Goal: Task Accomplishment & Management: Manage account settings

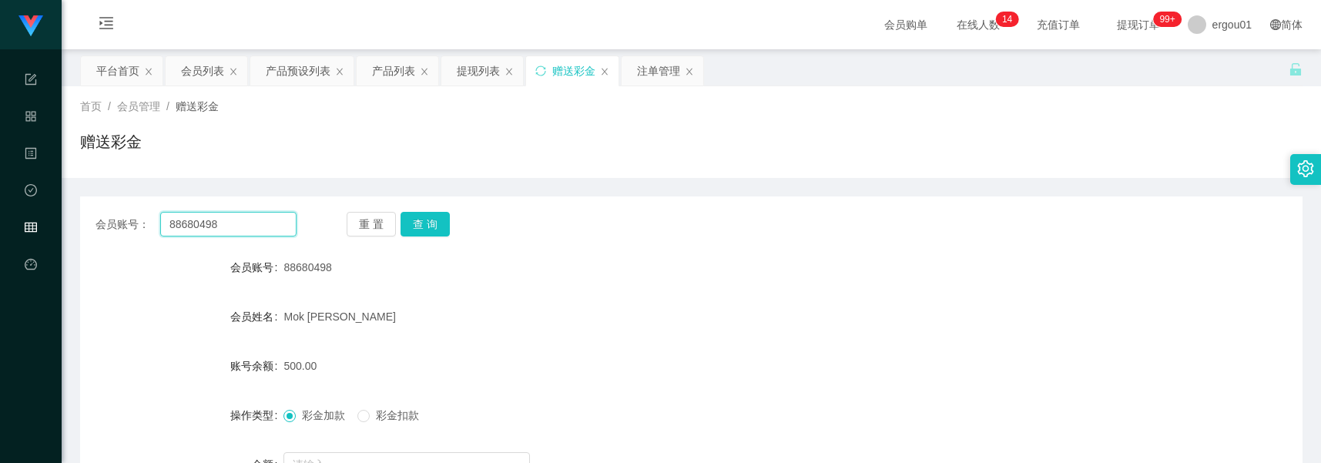
click at [247, 224] on input "88680498" at bounding box center [228, 224] width 136 height 25
paste input "97733935"
click at [429, 224] on button "查 询" at bounding box center [425, 224] width 49 height 25
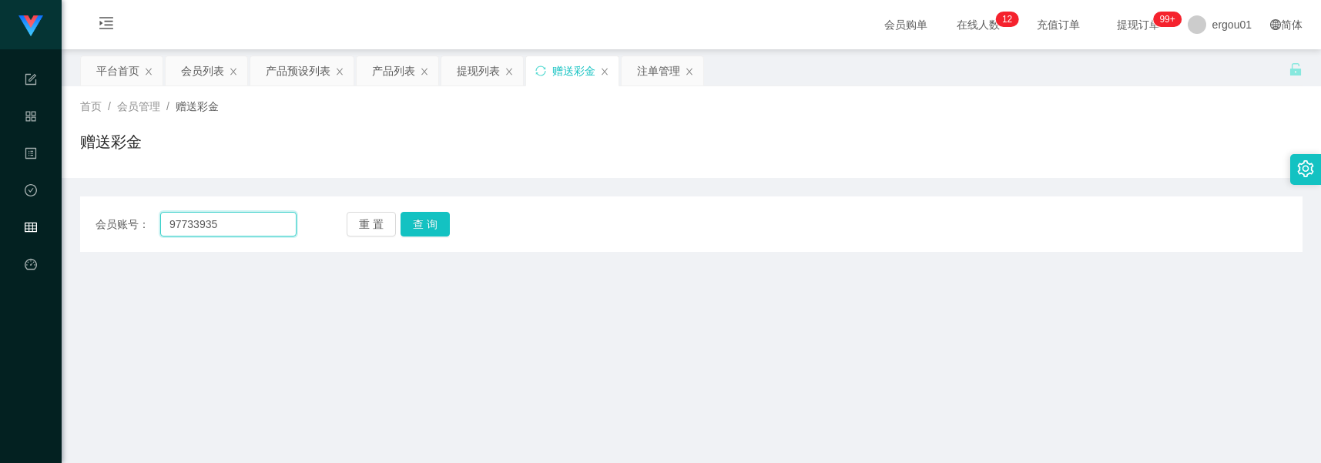
click at [227, 223] on input "97733935" at bounding box center [228, 224] width 136 height 25
paste input "Yuling"
type input "Yuling"
click at [449, 218] on div "重 置 查 询" at bounding box center [447, 224] width 201 height 25
click at [436, 220] on button "查 询" at bounding box center [425, 224] width 49 height 25
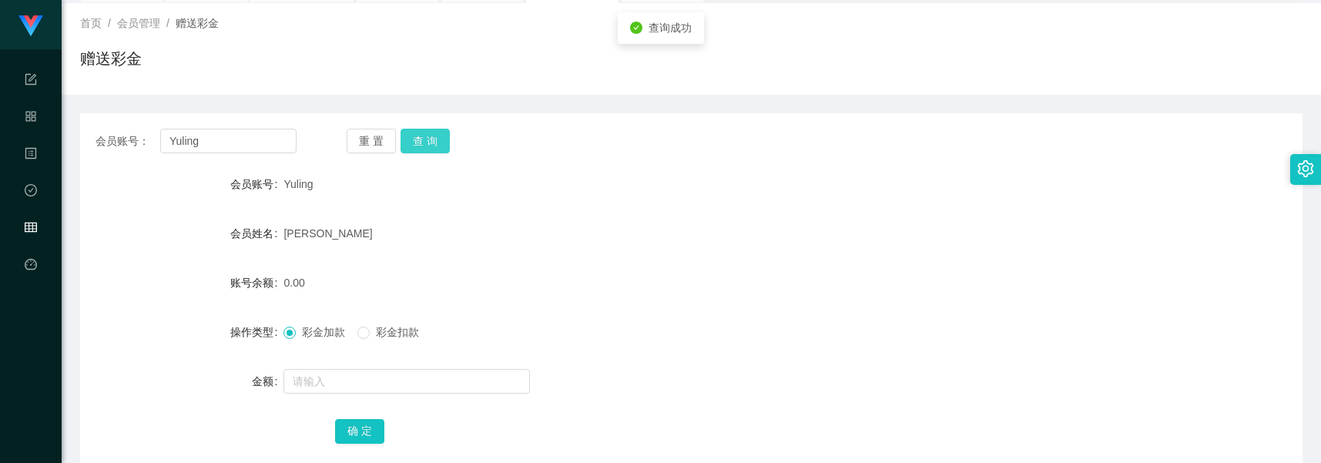
scroll to position [193, 0]
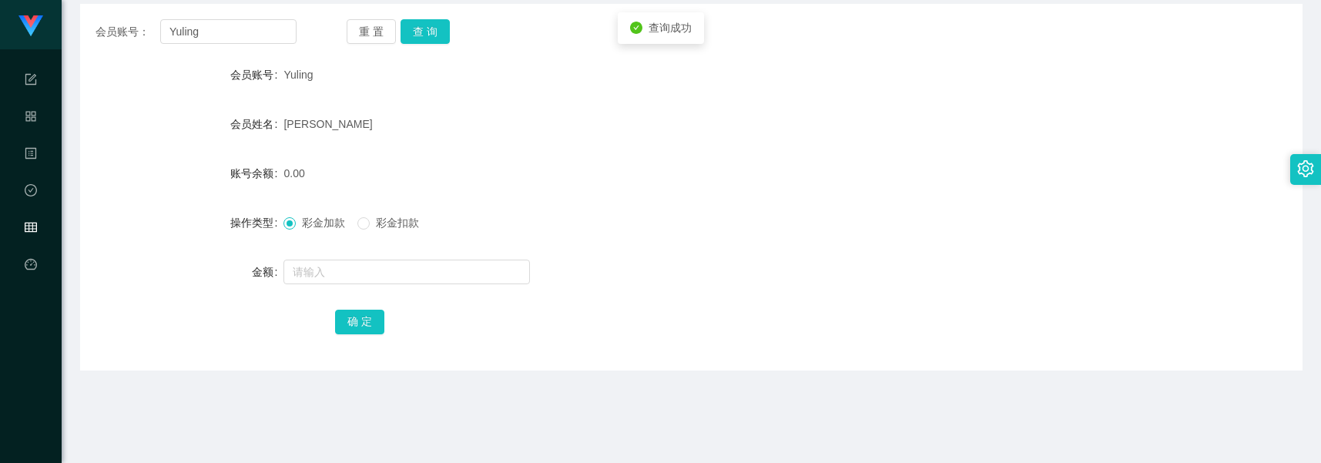
click at [387, 248] on form "会员账号 Yuling 会员姓名 [PERSON_NAME] 账号余额 0.00 操作类型 彩金加款 彩金扣款 金额 确 定" at bounding box center [691, 197] width 1223 height 277
click at [387, 267] on input "text" at bounding box center [407, 272] width 247 height 25
type input "1000"
click at [364, 317] on button "确 定" at bounding box center [359, 322] width 49 height 25
click at [258, 33] on input "Yuling" at bounding box center [228, 31] width 136 height 25
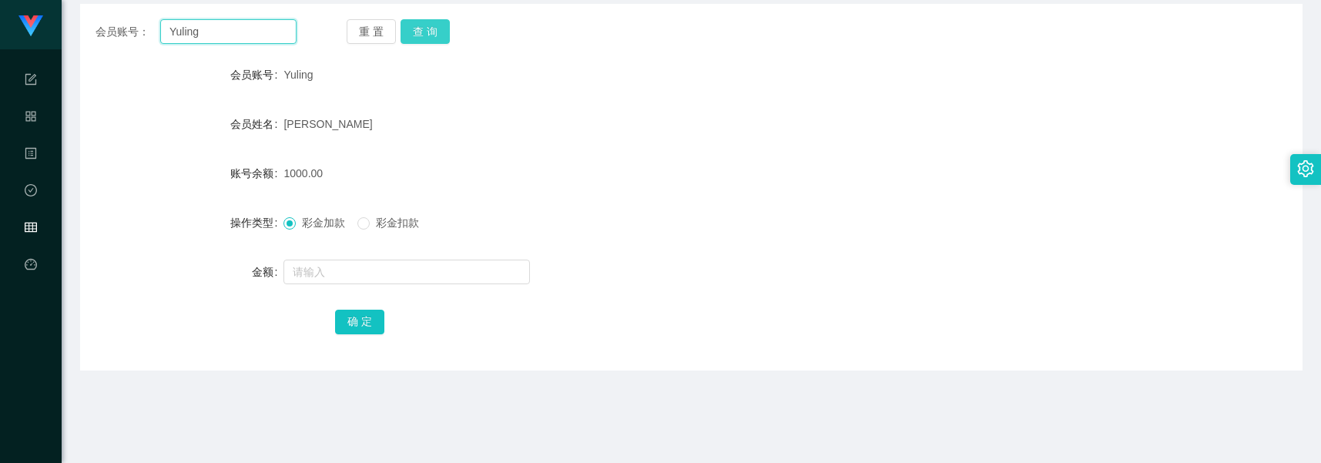
paste input "98171931"
type input "98171931"
click at [452, 24] on div "重 置 查 询" at bounding box center [447, 31] width 201 height 25
click at [405, 44] on div "会员账号： 98171931 重 置 查 询 会员账号 Yuling 会员姓名 [PERSON_NAME] 账号余额 1000.00 操作类型 彩金加款 彩金…" at bounding box center [691, 187] width 1223 height 367
click at [420, 35] on button "查 询" at bounding box center [425, 31] width 49 height 25
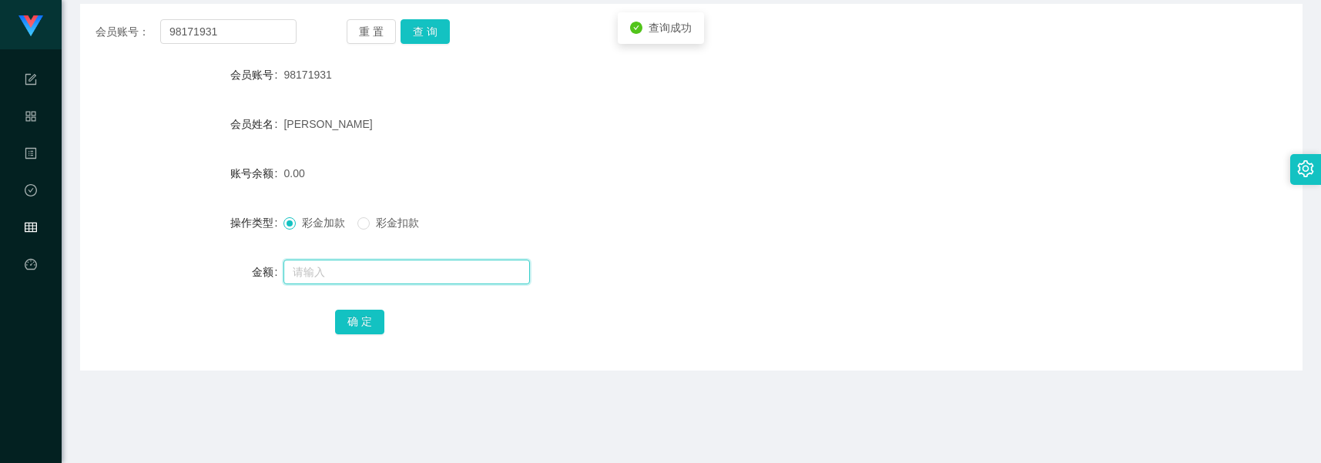
click at [353, 266] on input "text" at bounding box center [407, 272] width 247 height 25
type input "1000"
drag, startPoint x: 368, startPoint y: 321, endPoint x: 380, endPoint y: 324, distance: 12.9
click at [368, 321] on button "确 定" at bounding box center [359, 322] width 49 height 25
drag, startPoint x: 143, startPoint y: 176, endPoint x: 141, endPoint y: 167, distance: 8.8
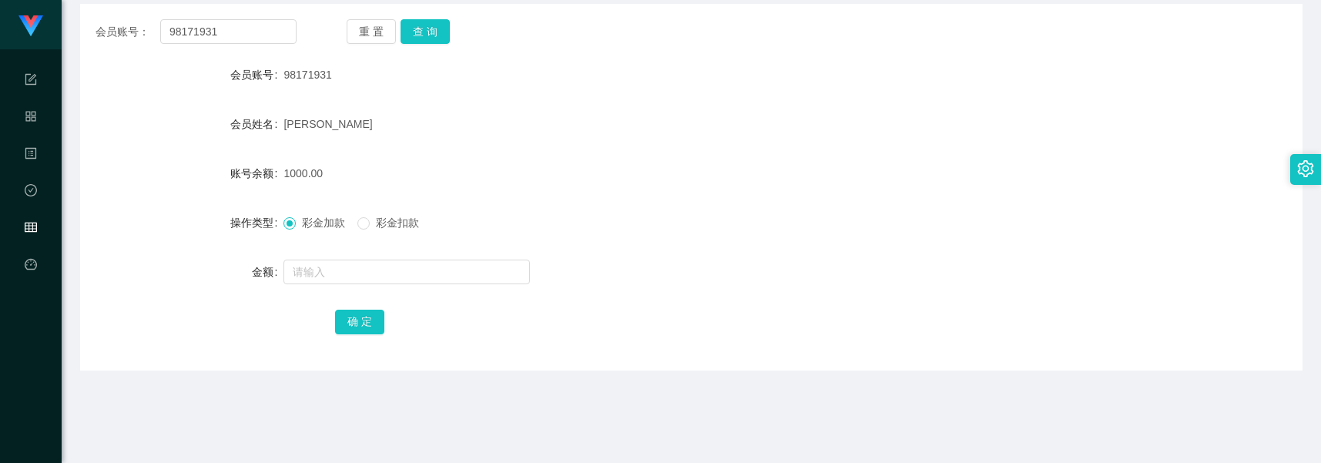
click at [143, 176] on div "账号余额" at bounding box center [181, 173] width 203 height 31
click at [267, 39] on input "98171931" at bounding box center [228, 31] width 136 height 25
paste input "7733935"
type input "97733935"
click at [434, 27] on button "查 询" at bounding box center [425, 31] width 49 height 25
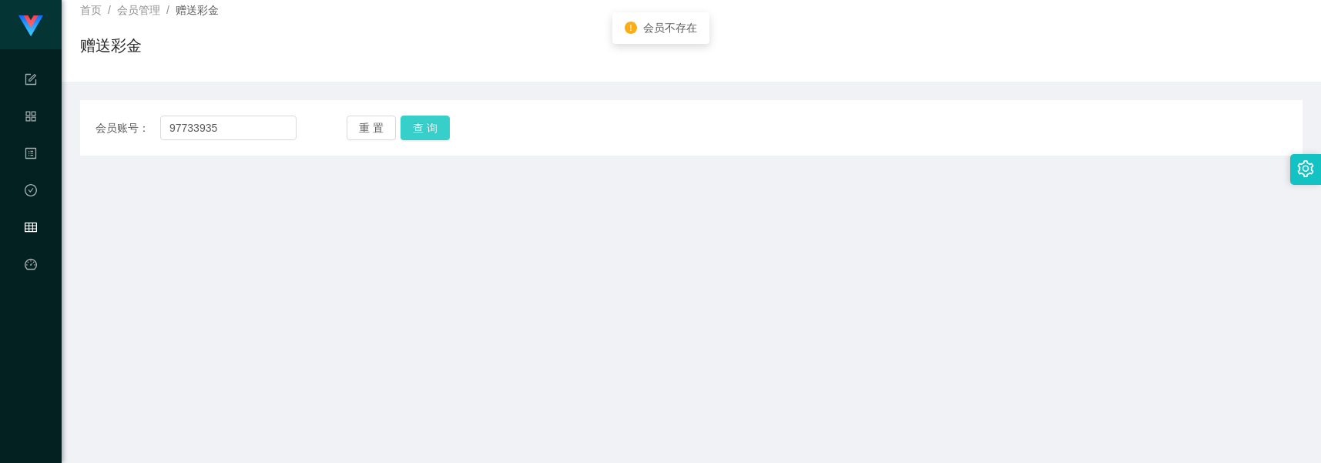
scroll to position [0, 0]
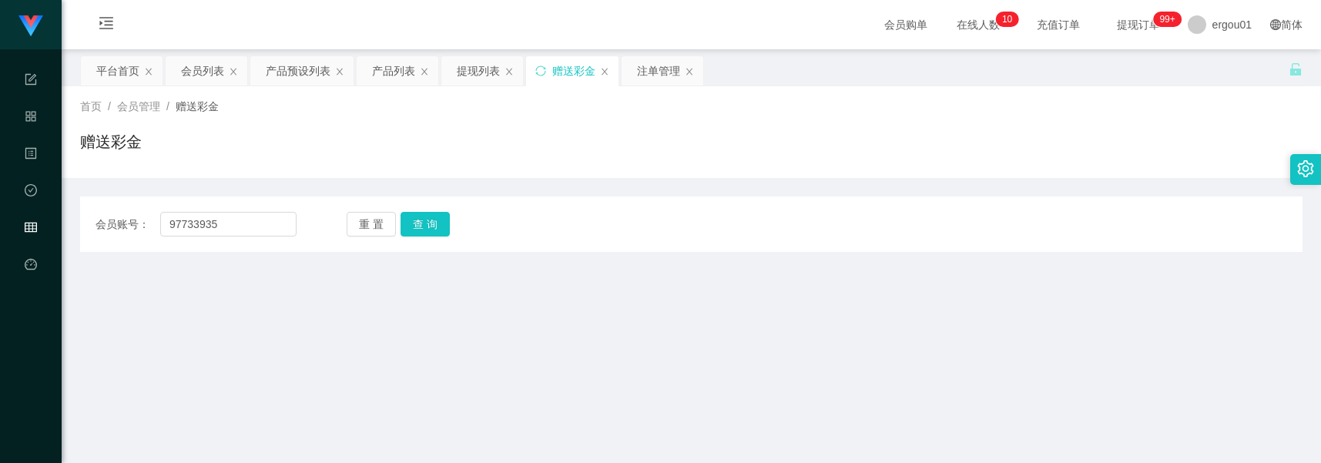
click at [173, 274] on main "关闭左侧 关闭右侧 关闭其它 刷新页面 平台首页 会员列表 产品预设列表 产品列表 提现列表 赠送彩金 注单管理 首页 / 会员管理 / 赠送彩金 / 赠送彩…" at bounding box center [692, 353] width 1260 height 609
click at [190, 67] on div "会员列表" at bounding box center [202, 70] width 43 height 29
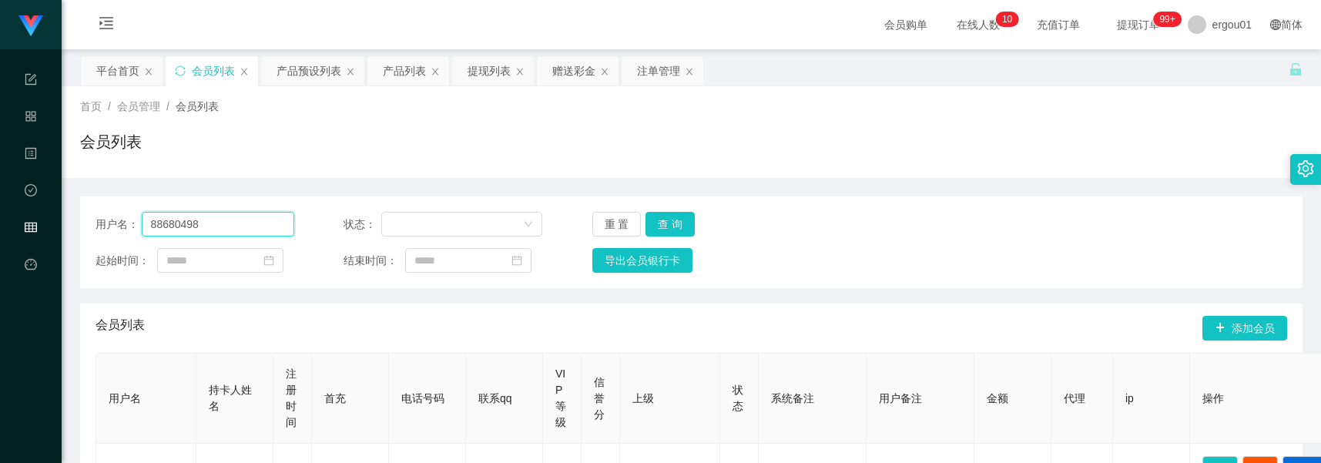
click at [227, 220] on input "88680498" at bounding box center [218, 224] width 153 height 25
paste input "Yuling"
type input "Yuling"
click at [651, 218] on button "查 询" at bounding box center [670, 224] width 49 height 25
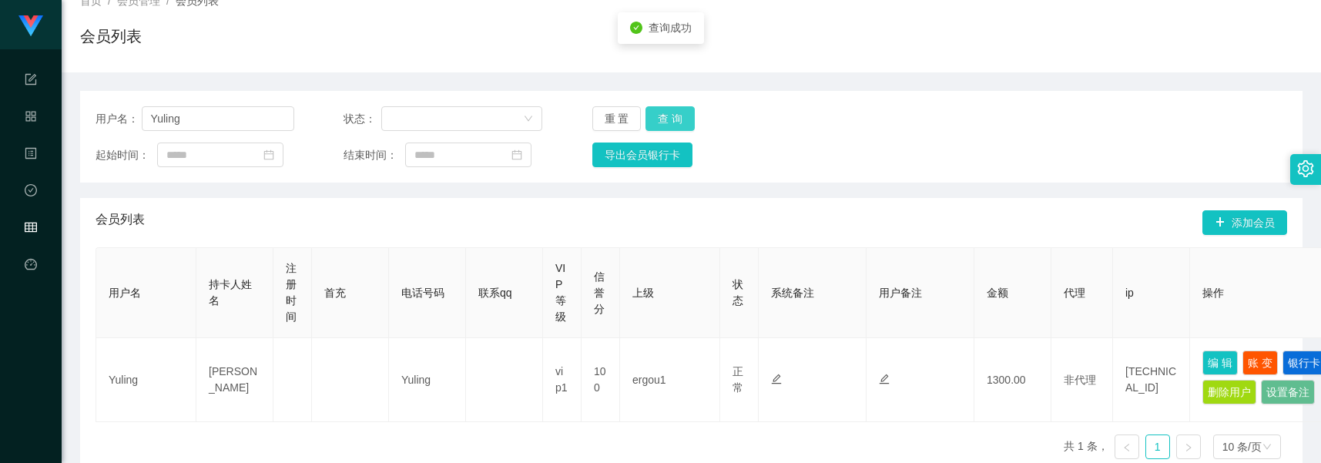
scroll to position [267, 0]
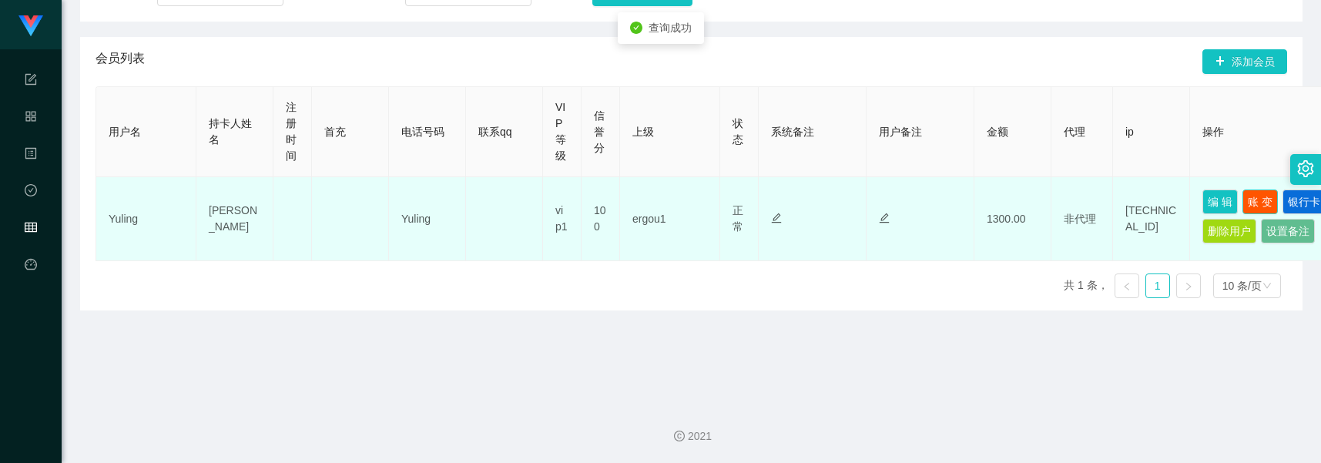
click at [1254, 202] on button "账 变" at bounding box center [1260, 202] width 35 height 25
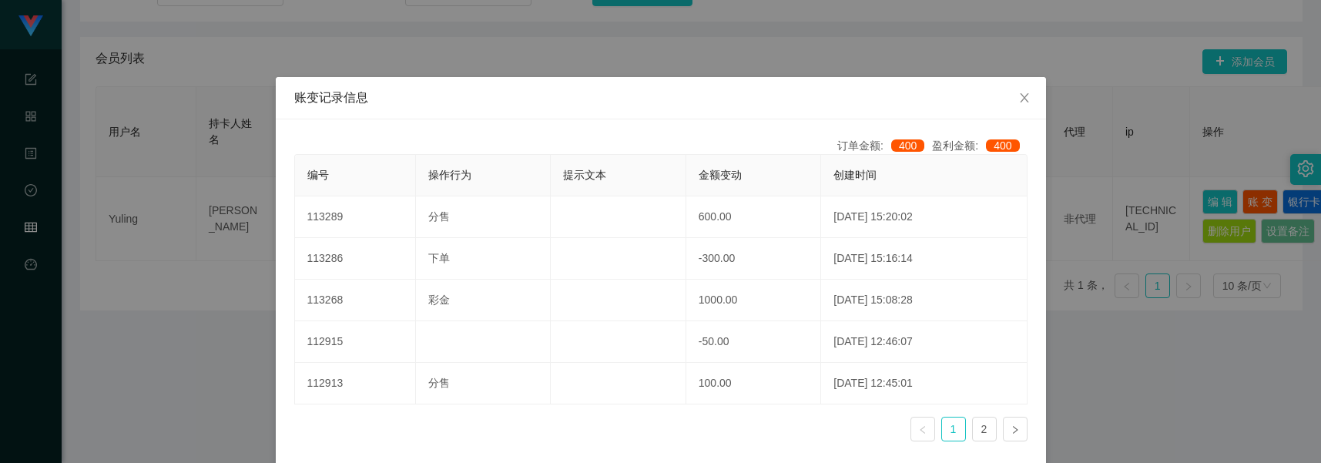
click at [1156, 226] on div "账变记录信息 订单金额: 400 盈利金额: 400 编号 操作行为 提示文本 金额变动 创建时间 113289 分售 600.00 [DATE] 15:20…" at bounding box center [660, 231] width 1321 height 463
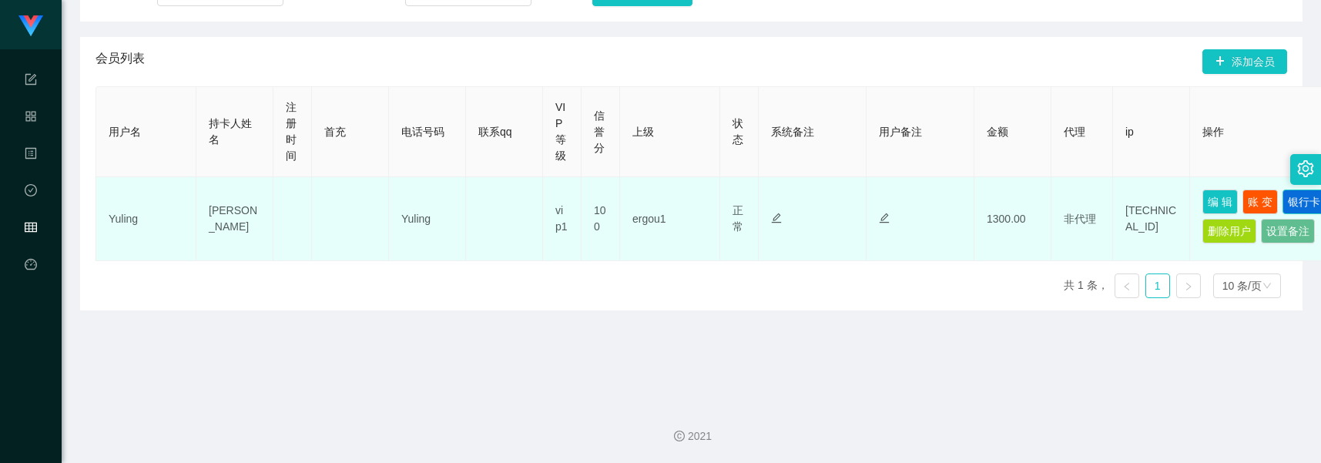
click at [1283, 214] on button "银行卡" at bounding box center [1304, 202] width 43 height 25
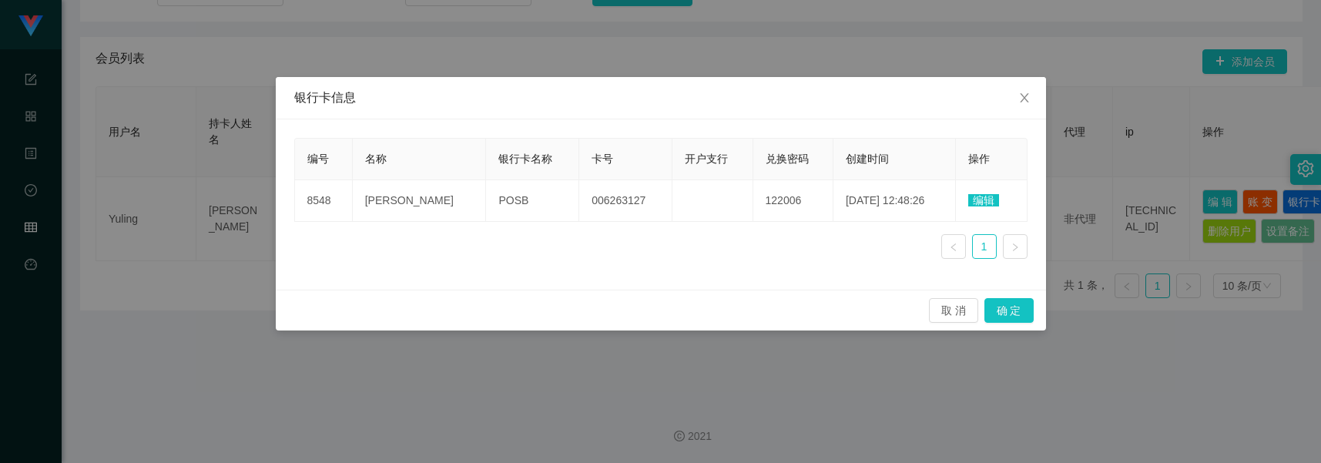
click at [1139, 197] on div "银行卡信息 编号 名称 银行卡名称 卡号 开户支行 兑换密码 创建时间 操作 8548 [PERSON_NAME] POSB 006263127 122006…" at bounding box center [660, 231] width 1321 height 463
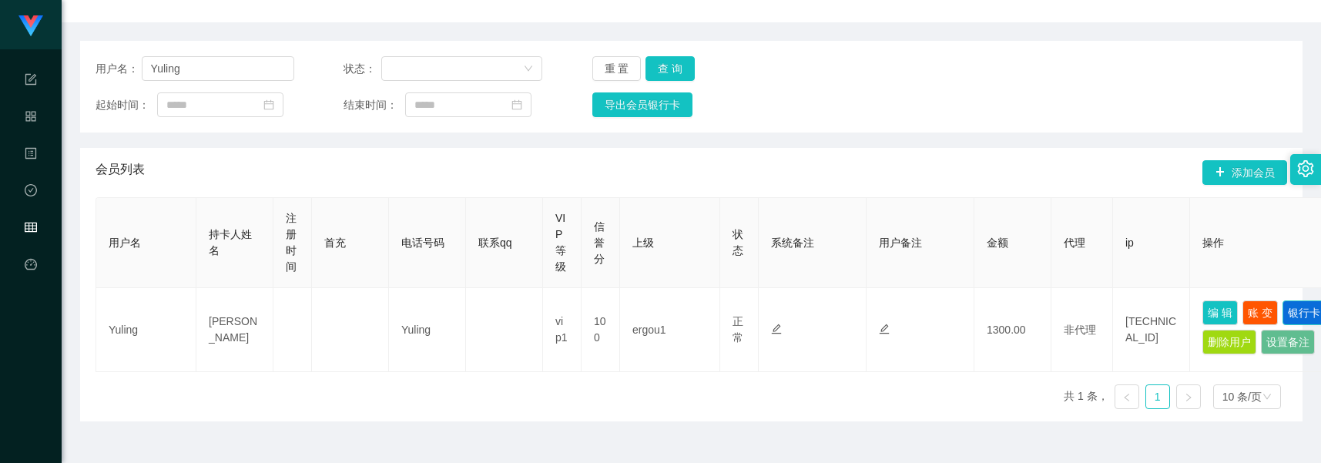
scroll to position [0, 0]
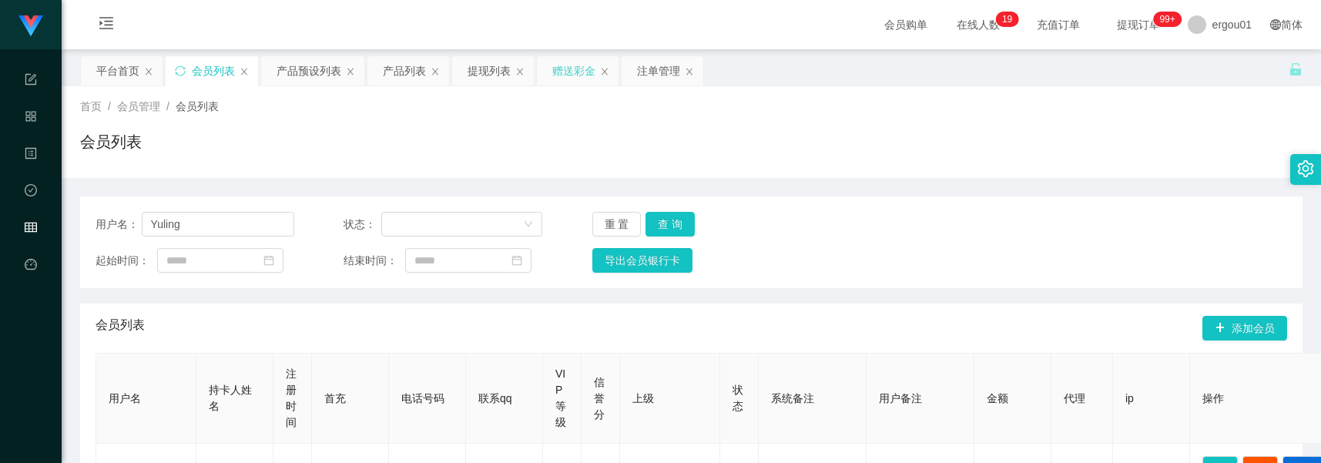
click at [586, 73] on div "赠送彩金" at bounding box center [573, 70] width 43 height 29
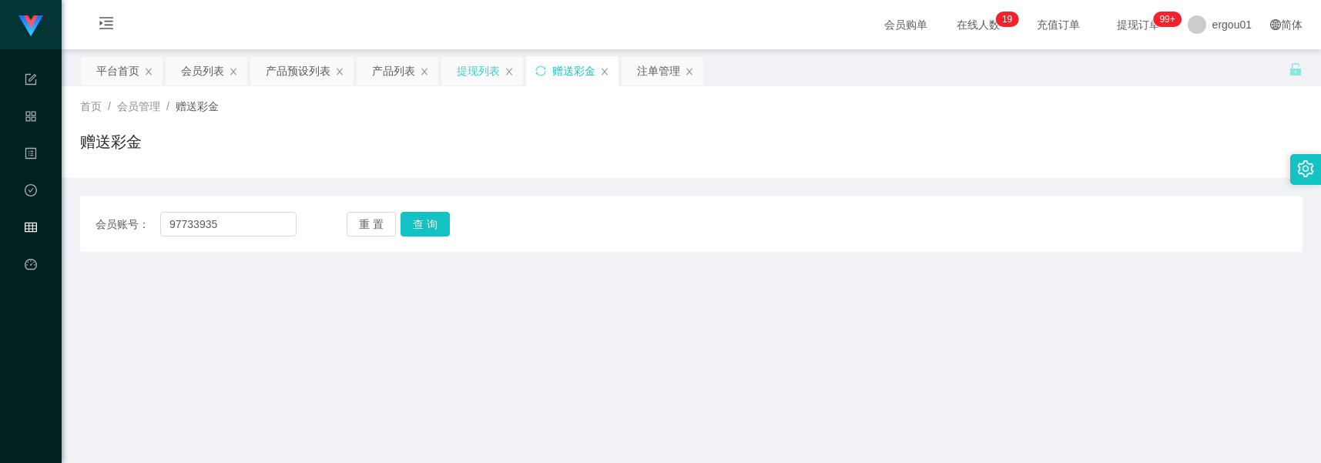
click at [471, 69] on div "提现列表" at bounding box center [478, 70] width 43 height 29
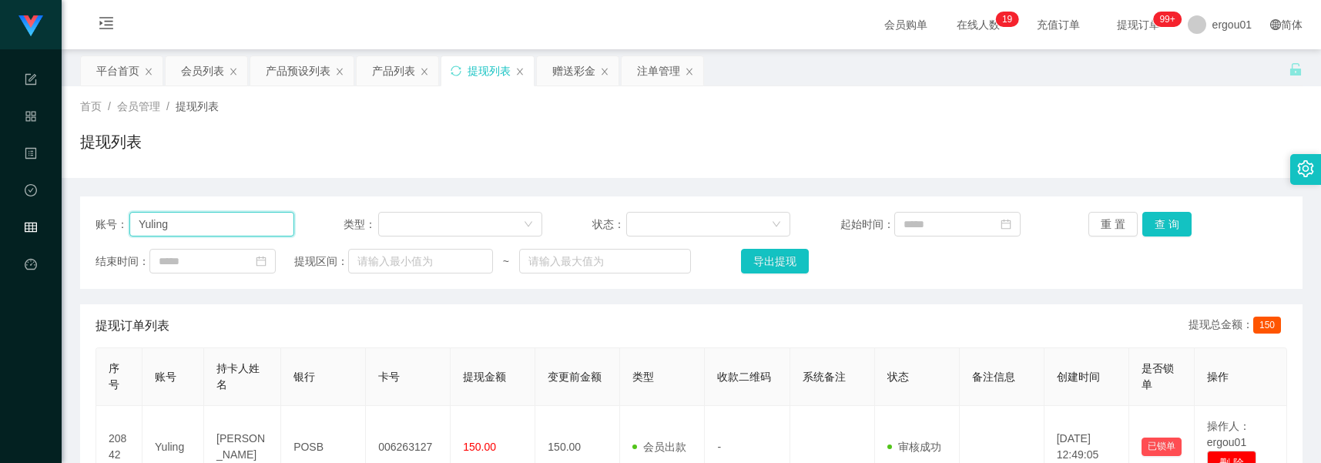
click at [208, 228] on input "Yuling" at bounding box center [211, 224] width 165 height 25
click at [1146, 218] on button "查 询" at bounding box center [1167, 224] width 49 height 25
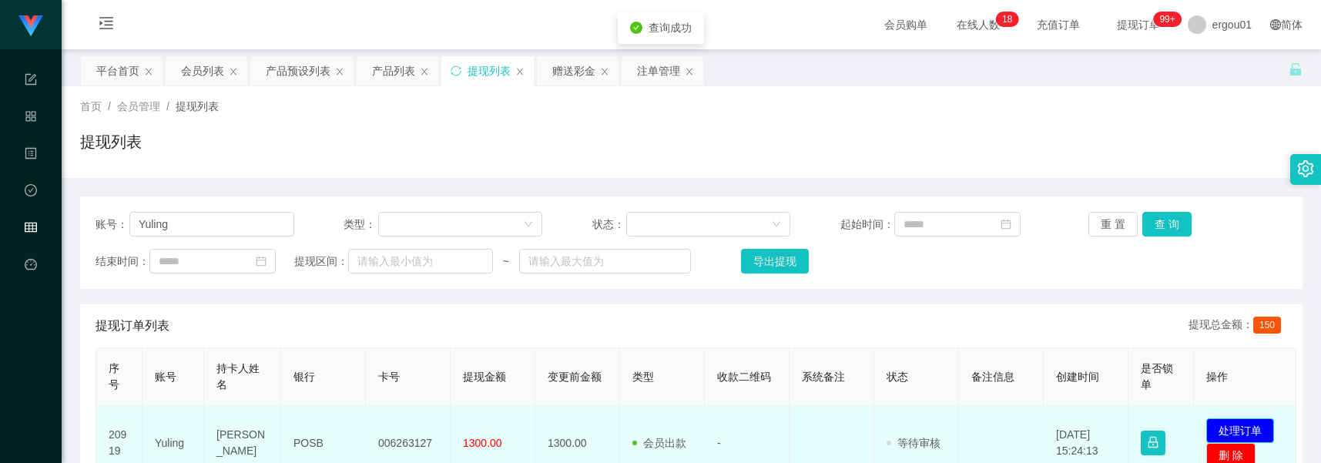
click at [1234, 433] on button "处理订单" at bounding box center [1241, 430] width 68 height 25
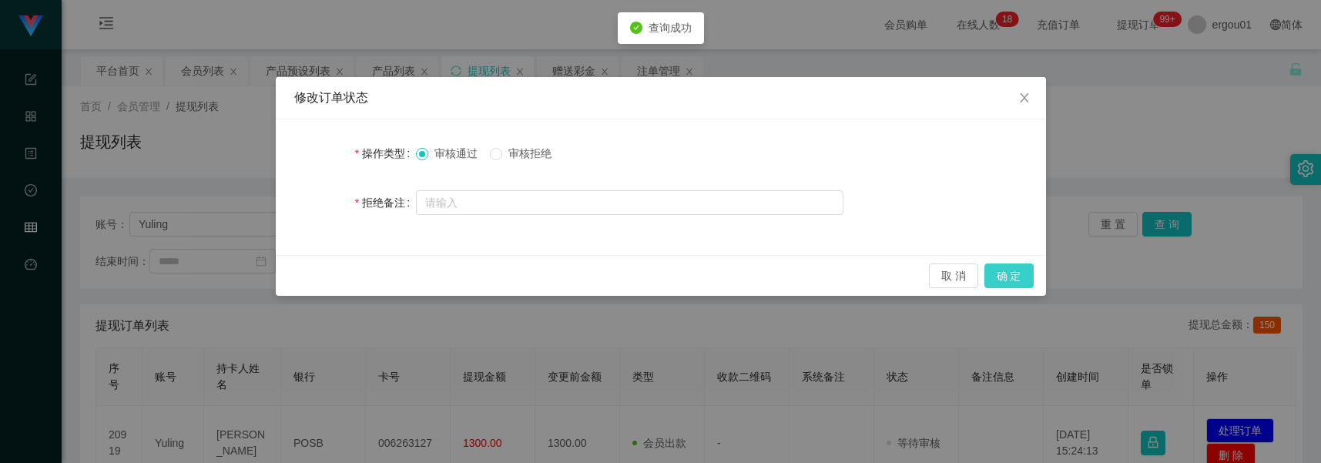
click at [1018, 280] on button "确 定" at bounding box center [1009, 276] width 49 height 25
